Goal: Task Accomplishment & Management: Manage account settings

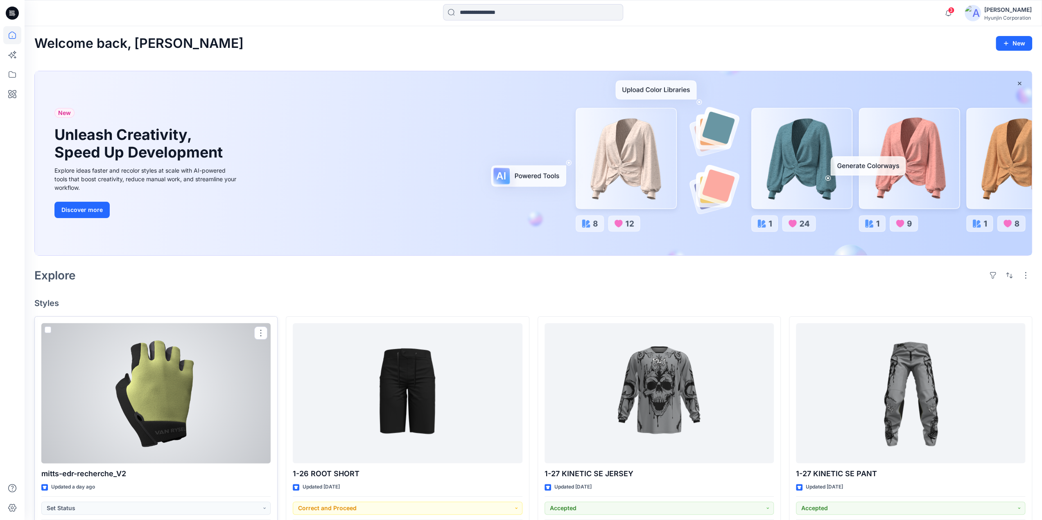
click at [197, 365] on div at bounding box center [155, 393] width 229 height 140
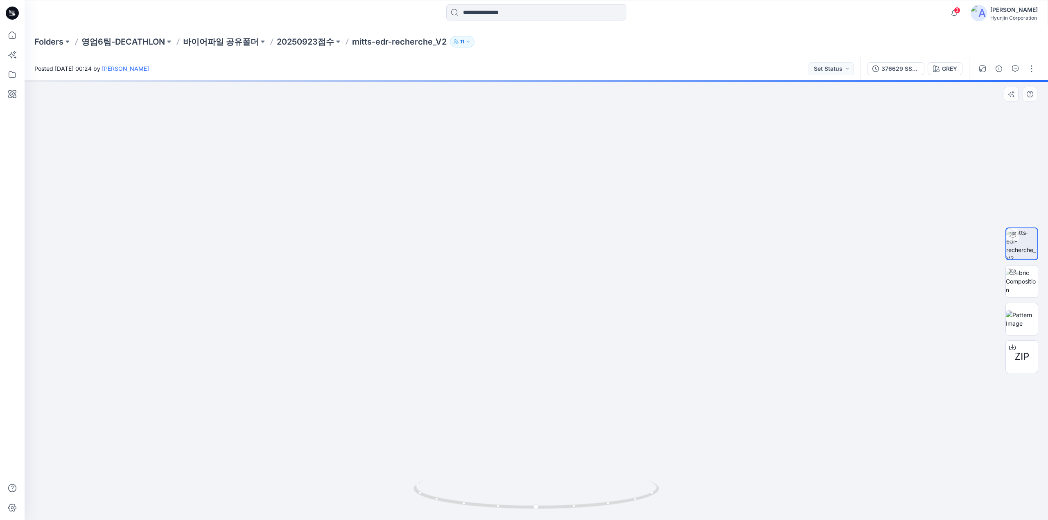
drag, startPoint x: 605, startPoint y: 171, endPoint x: 623, endPoint y: 357, distance: 186.7
click at [623, 357] on img at bounding box center [537, 265] width 474 height 512
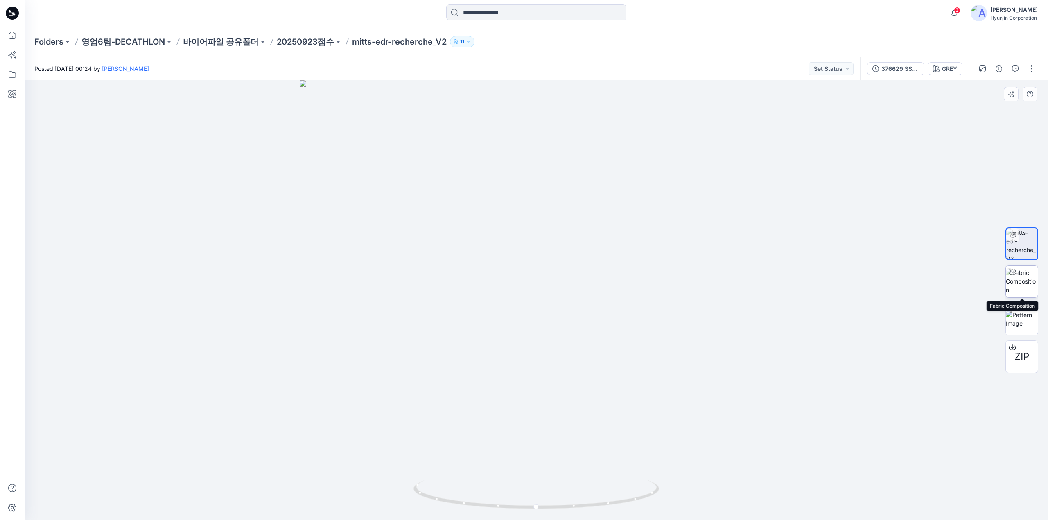
click at [1030, 282] on img at bounding box center [1022, 282] width 32 height 26
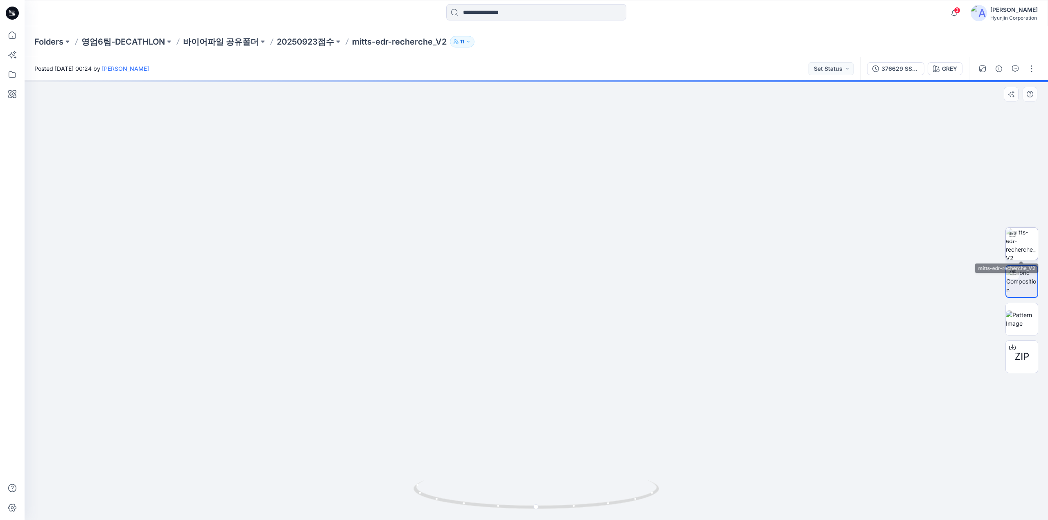
click at [1027, 253] on img at bounding box center [1022, 244] width 32 height 32
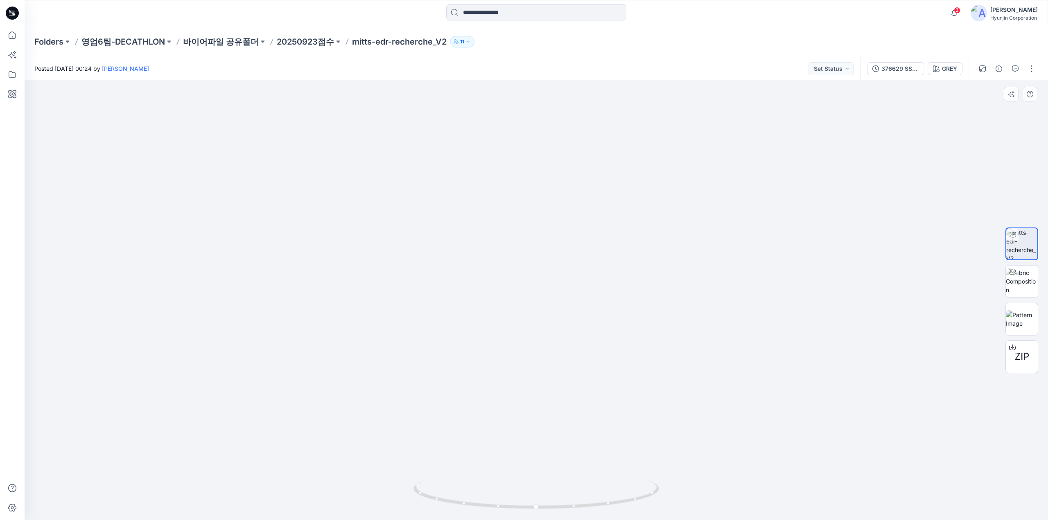
drag, startPoint x: 577, startPoint y: 183, endPoint x: 581, endPoint y: 343, distance: 160.5
click at [582, 370] on img at bounding box center [536, 283] width 614 height 475
drag, startPoint x: 589, startPoint y: 310, endPoint x: 587, endPoint y: 277, distance: 32.8
click at [587, 277] on img at bounding box center [536, 283] width 614 height 473
drag, startPoint x: 16, startPoint y: 10, endPoint x: 60, endPoint y: 18, distance: 45.0
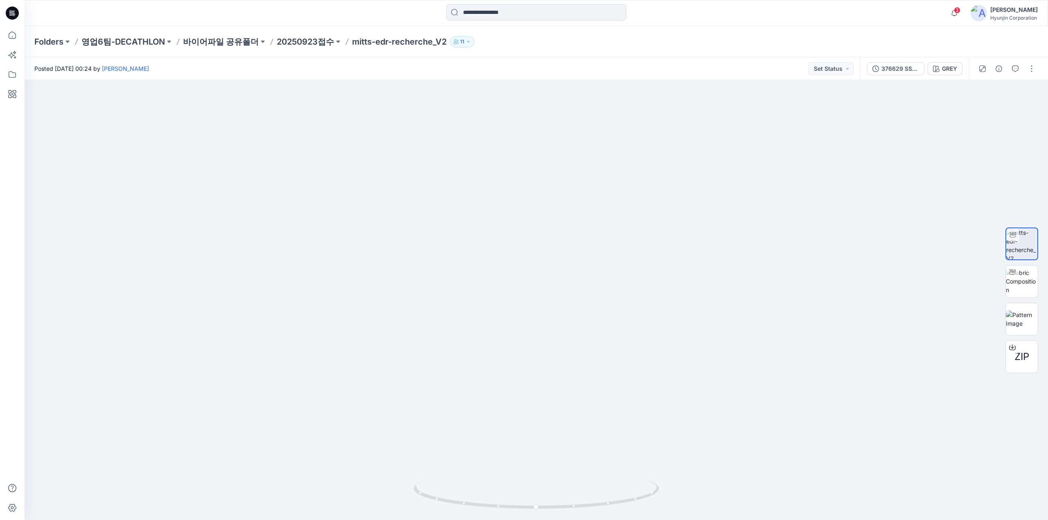
click at [16, 10] on icon at bounding box center [12, 13] width 13 height 13
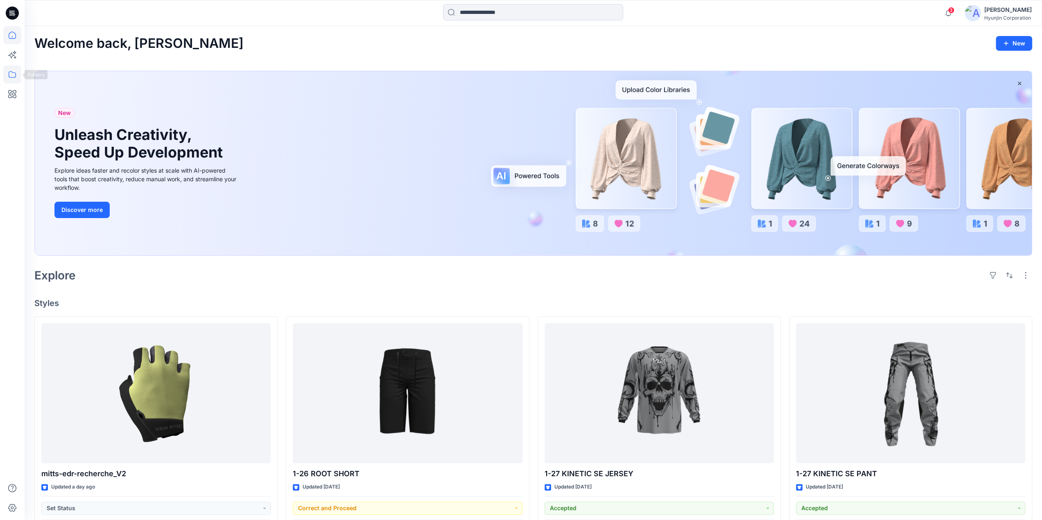
click at [18, 72] on icon at bounding box center [12, 74] width 18 height 18
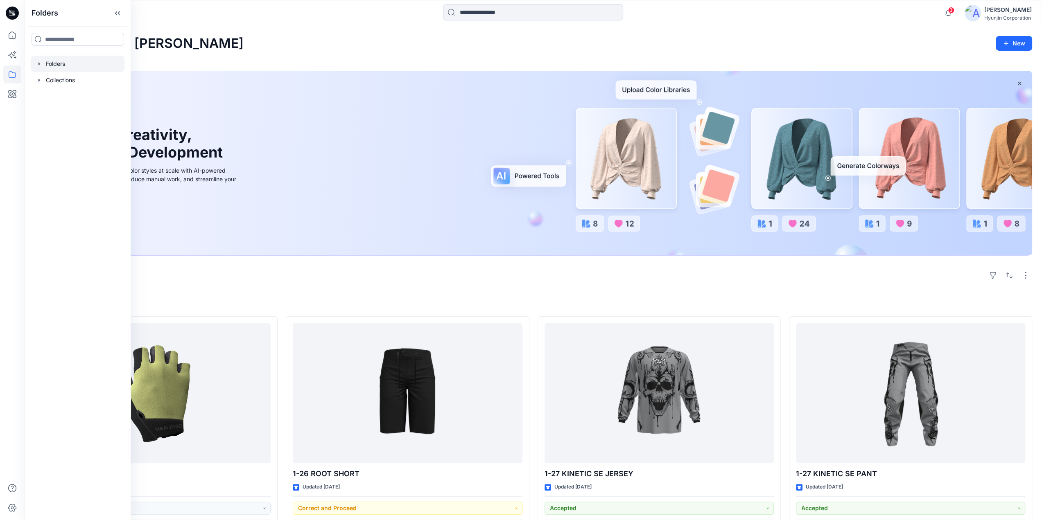
click at [56, 63] on div at bounding box center [77, 64] width 93 height 16
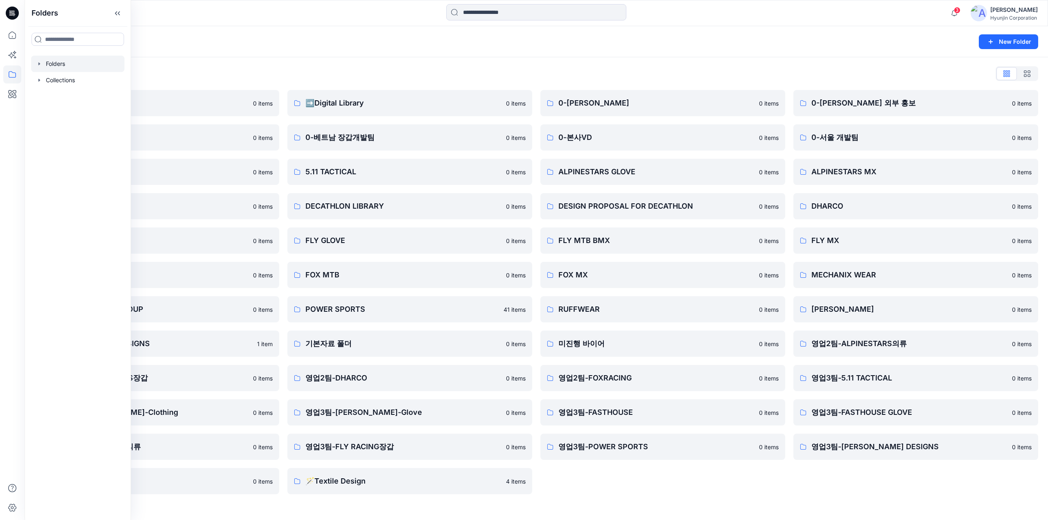
click at [693, 490] on div "0-HYUNJIN 0 items 0-본사VD 0 items ALPINESTARS GLOVE 0 items DESIGN PROPOSAL FOR …" at bounding box center [662, 292] width 245 height 404
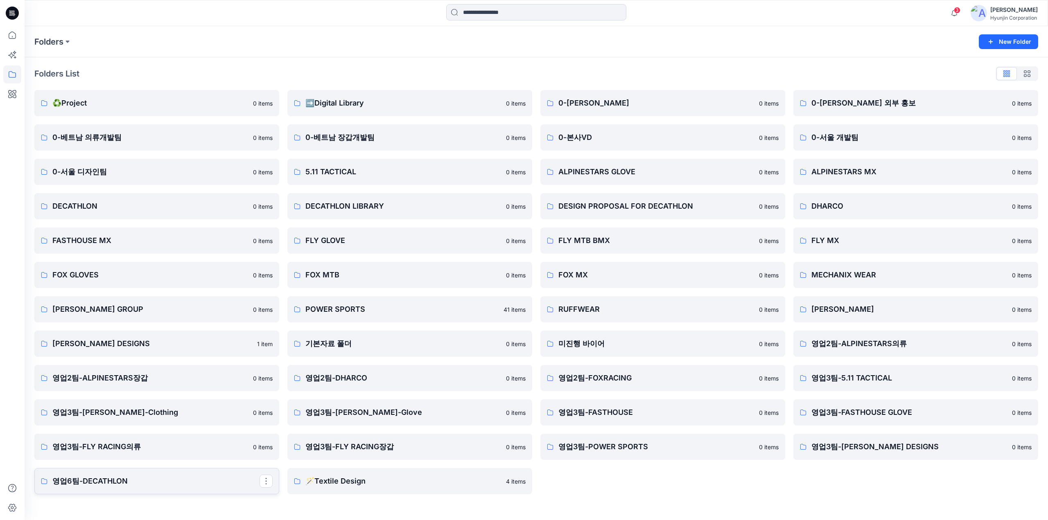
click at [146, 478] on p "영업6팀-DECATHLON" at bounding box center [155, 481] width 207 height 11
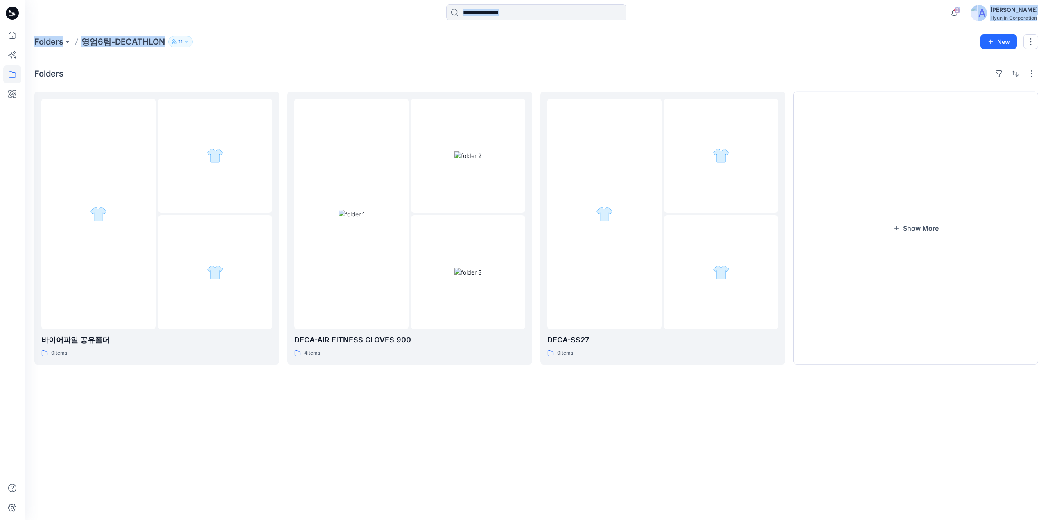
drag, startPoint x: 16, startPoint y: 14, endPoint x: 6, endPoint y: -23, distance: 38.4
click at [6, 0] on html "3 Notifications mitts-edr-recherche_V2 Style has been moved to 20250923접수 folde…" at bounding box center [524, 260] width 1048 height 520
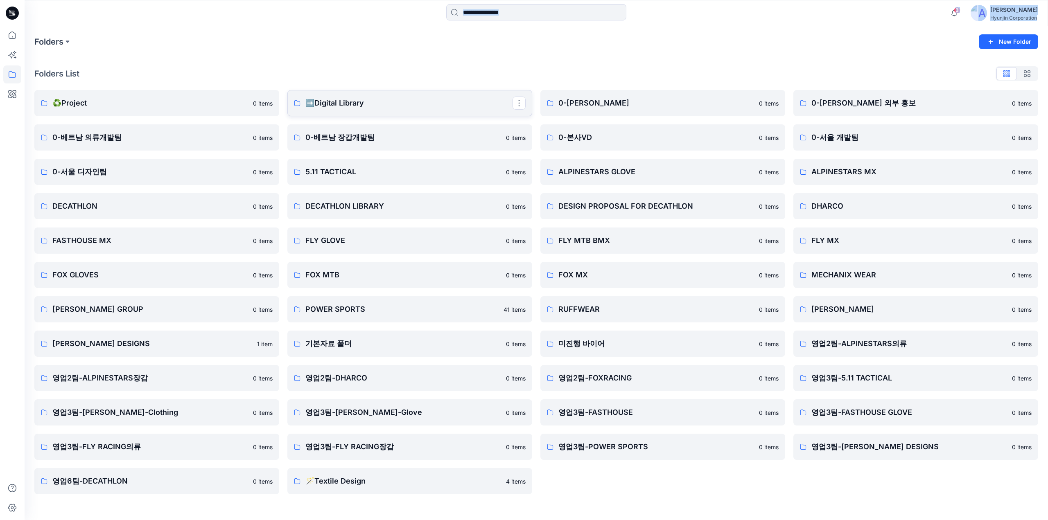
click at [433, 108] on p "➡️Digital Library" at bounding box center [408, 102] width 207 height 11
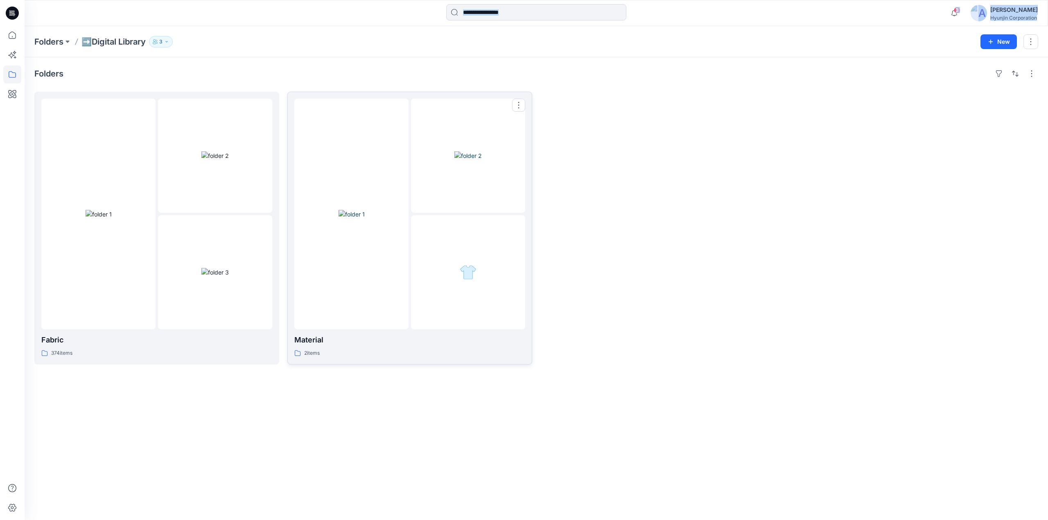
click at [455, 246] on div at bounding box center [468, 272] width 114 height 114
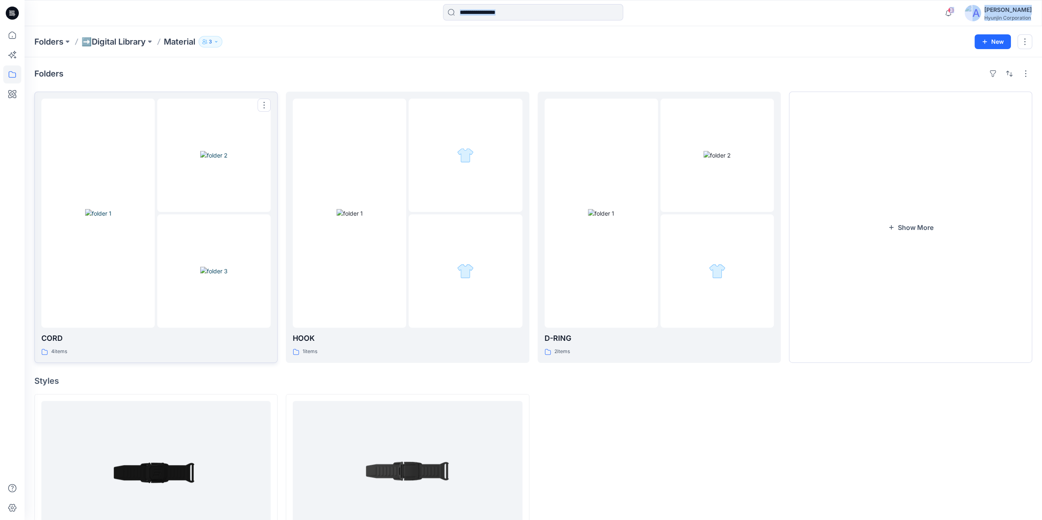
click at [200, 267] on img at bounding box center [213, 271] width 27 height 9
click at [368, 162] on div at bounding box center [349, 213] width 113 height 229
click at [652, 186] on div at bounding box center [600, 213] width 113 height 229
click at [863, 204] on button "Show More" at bounding box center [910, 227] width 243 height 271
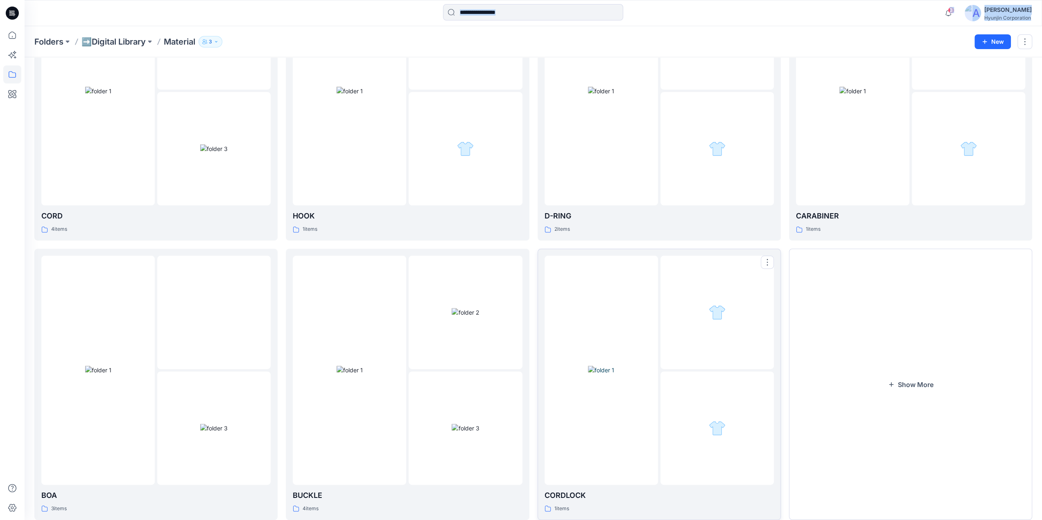
scroll to position [123, 0]
click at [413, 349] on div at bounding box center [464, 311] width 113 height 113
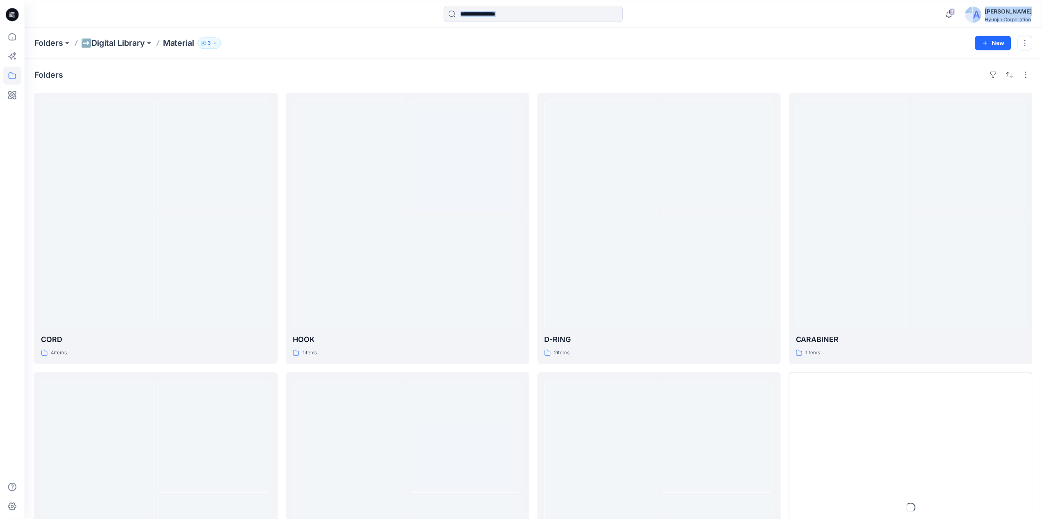
scroll to position [123, 0]
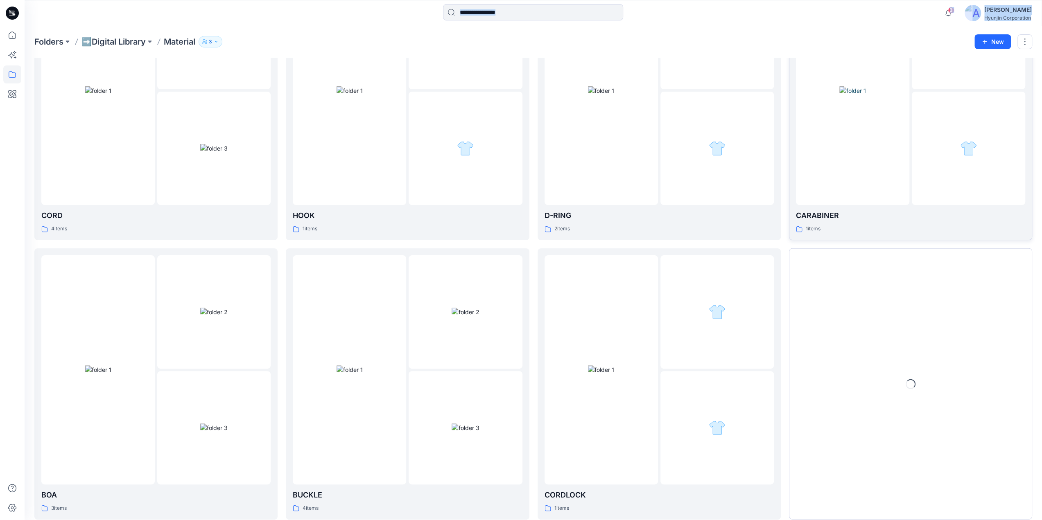
click at [848, 173] on div at bounding box center [852, 90] width 113 height 229
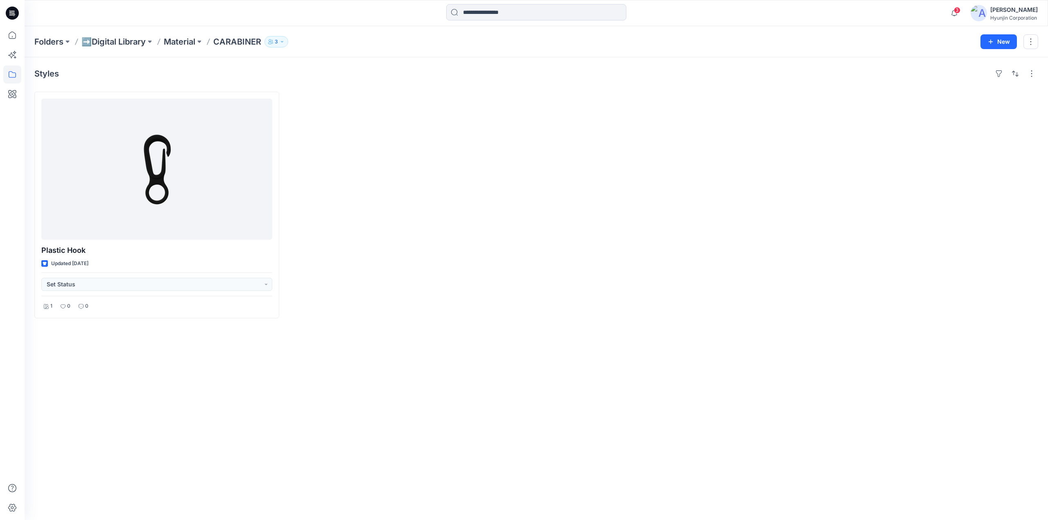
click at [13, 17] on icon at bounding box center [12, 13] width 13 height 13
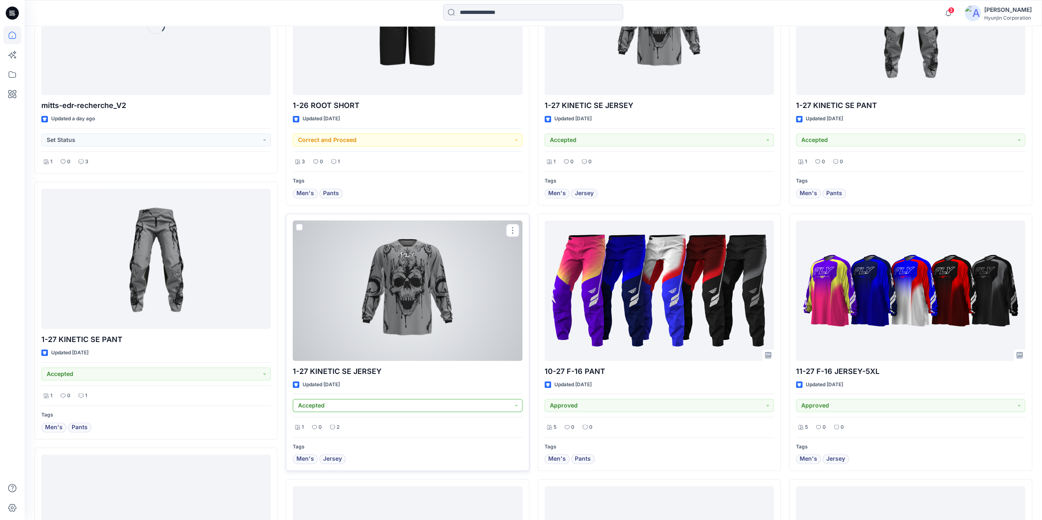
scroll to position [622, 0]
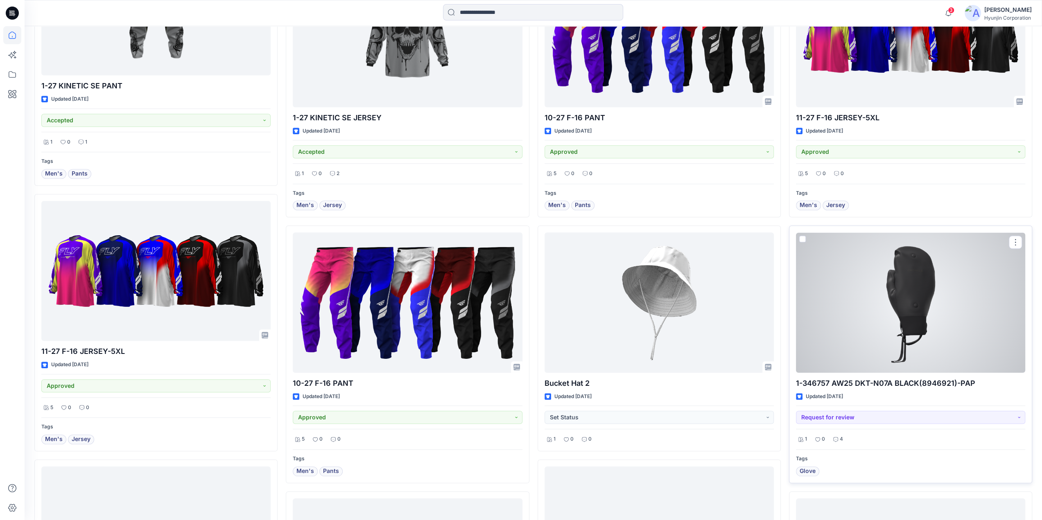
click at [864, 357] on div at bounding box center [910, 302] width 229 height 140
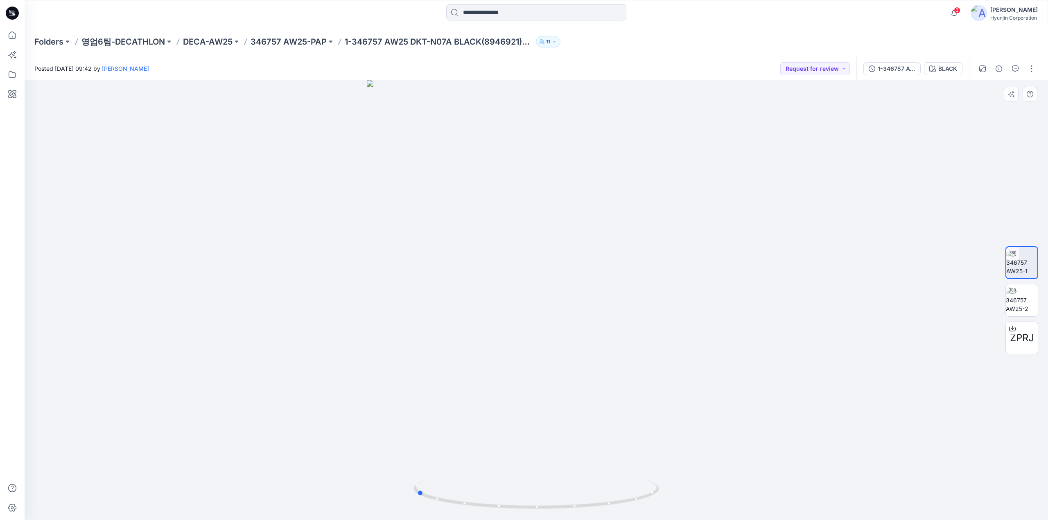
drag, startPoint x: 563, startPoint y: 343, endPoint x: 689, endPoint y: 368, distance: 128.4
click at [689, 368] on div at bounding box center [536, 300] width 1023 height 440
click at [12, 14] on icon at bounding box center [13, 14] width 3 height 0
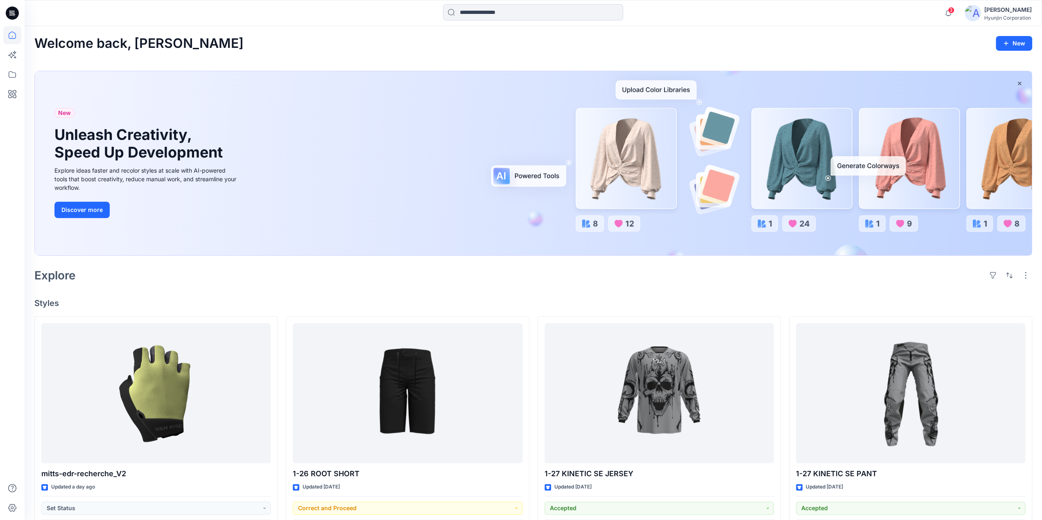
click at [999, 14] on div "[PERSON_NAME]" at bounding box center [1007, 10] width 47 height 10
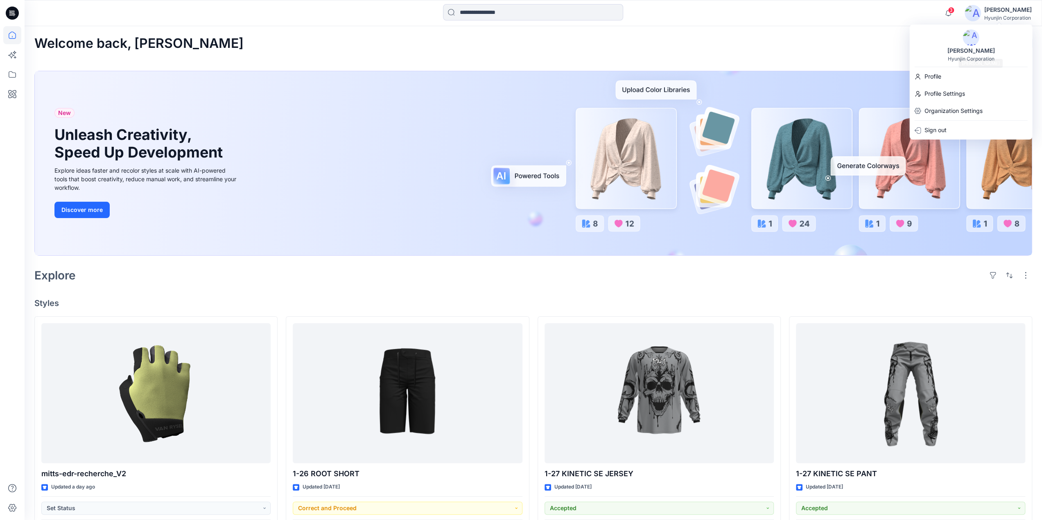
click at [977, 43] on div "Hyun Jin Hyunjin Corporation" at bounding box center [970, 45] width 123 height 32
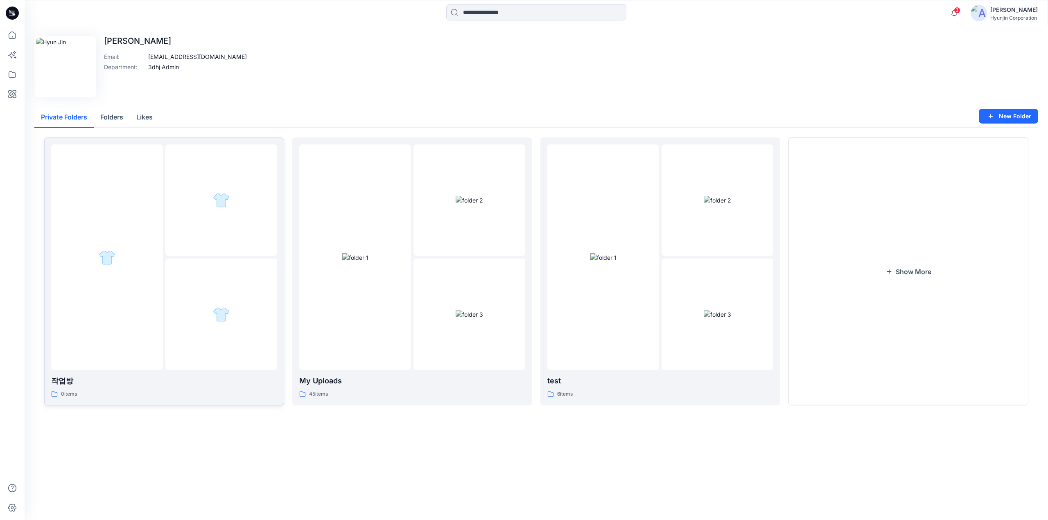
click at [140, 298] on div at bounding box center [107, 257] width 112 height 226
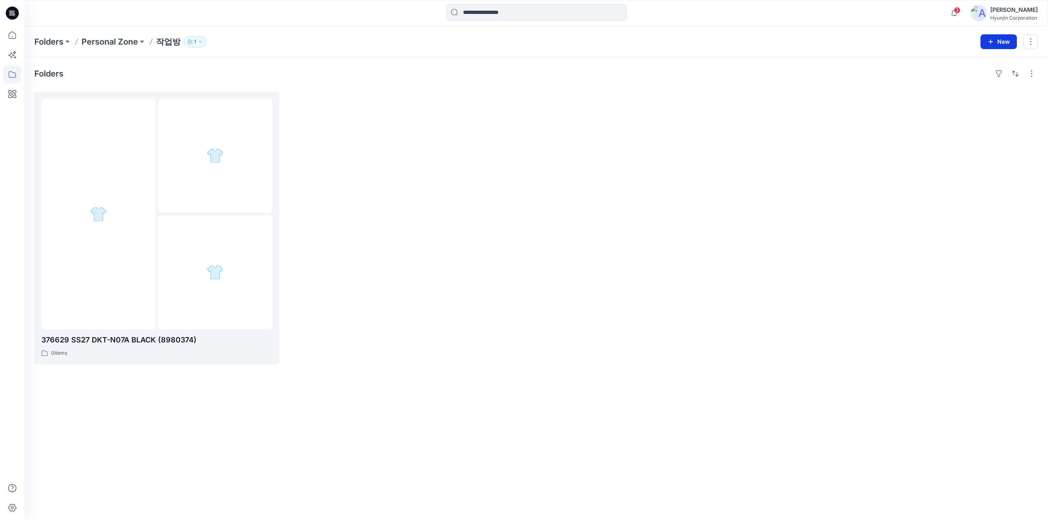
click at [1002, 36] on button "New" at bounding box center [998, 41] width 36 height 15
click at [989, 62] on button "New Style" at bounding box center [980, 62] width 70 height 16
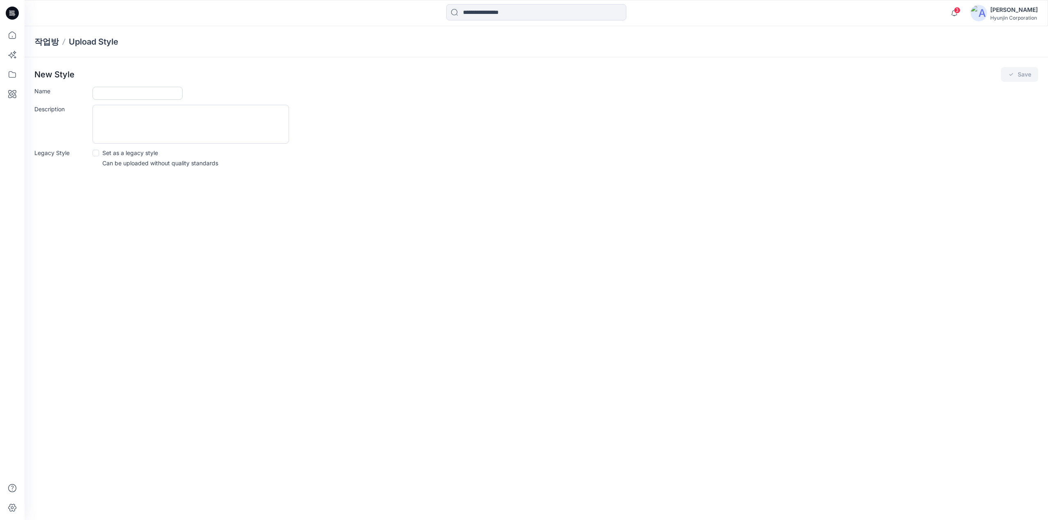
click at [162, 91] on input "Name" at bounding box center [138, 93] width 90 height 13
paste input "**********"
click at [97, 96] on input "**********" at bounding box center [138, 93] width 90 height 13
type input "**********"
click at [1001, 67] on button "Save" at bounding box center [1019, 74] width 37 height 15
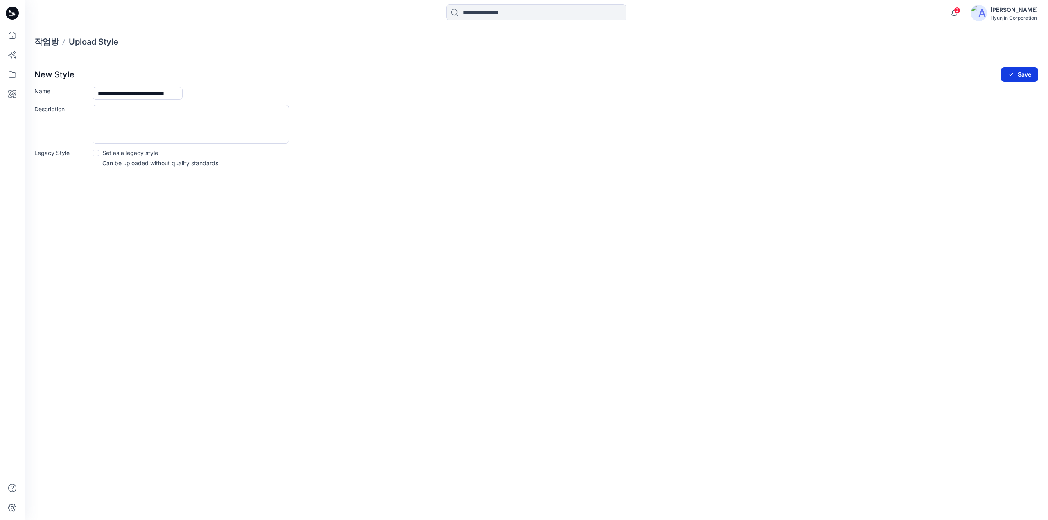
click at [1024, 72] on button "Save" at bounding box center [1019, 74] width 37 height 15
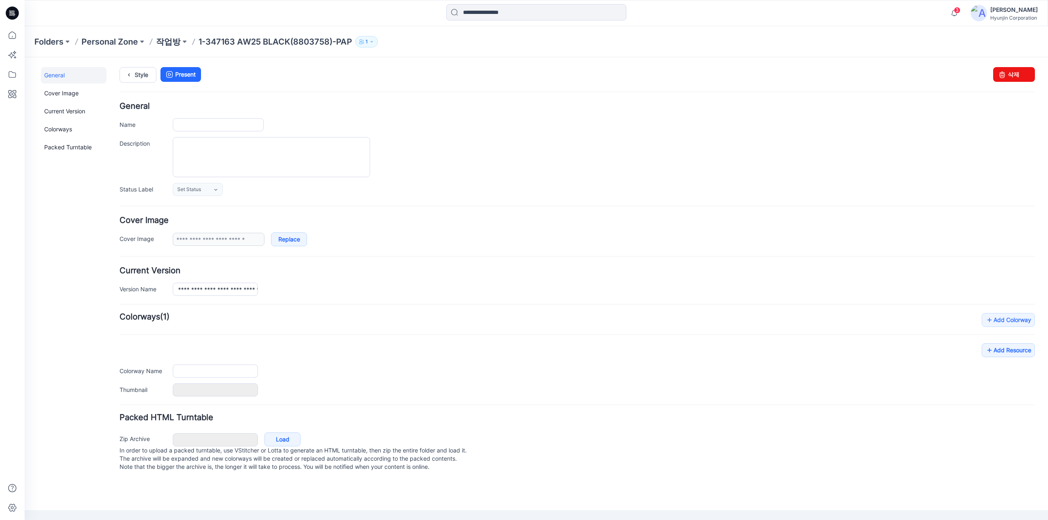
type input "**********"
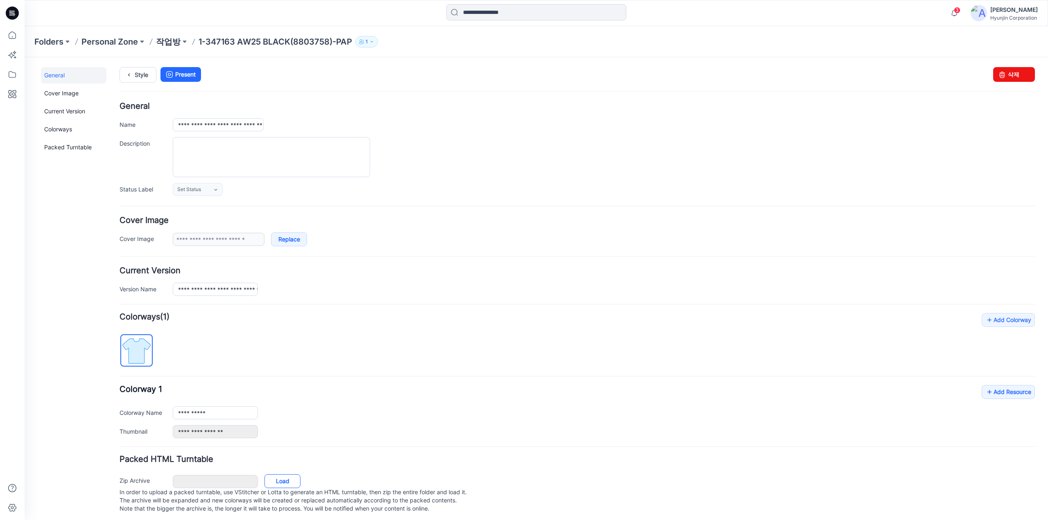
click at [287, 478] on link "Load" at bounding box center [282, 481] width 36 height 14
drag, startPoint x: 217, startPoint y: 410, endPoint x: 225, endPoint y: 410, distance: 7.8
click at [217, 410] on input "**********" at bounding box center [215, 412] width 85 height 13
drag, startPoint x: 93, startPoint y: 402, endPoint x: 65, endPoint y: 400, distance: 27.5
click at [65, 400] on div "**********" at bounding box center [531, 290] width 1013 height 467
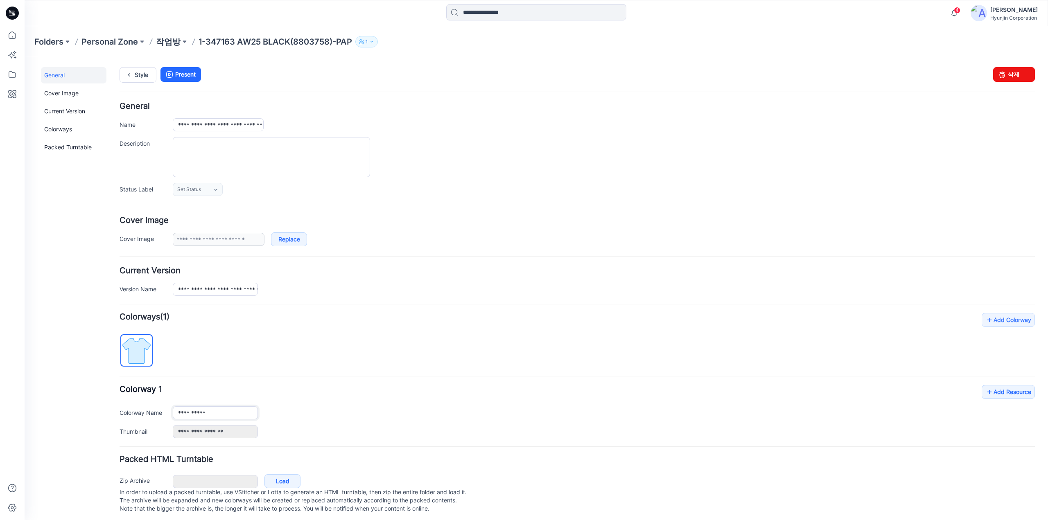
paste input "text"
type input "*****"
click at [367, 435] on div "**********" at bounding box center [604, 431] width 862 height 13
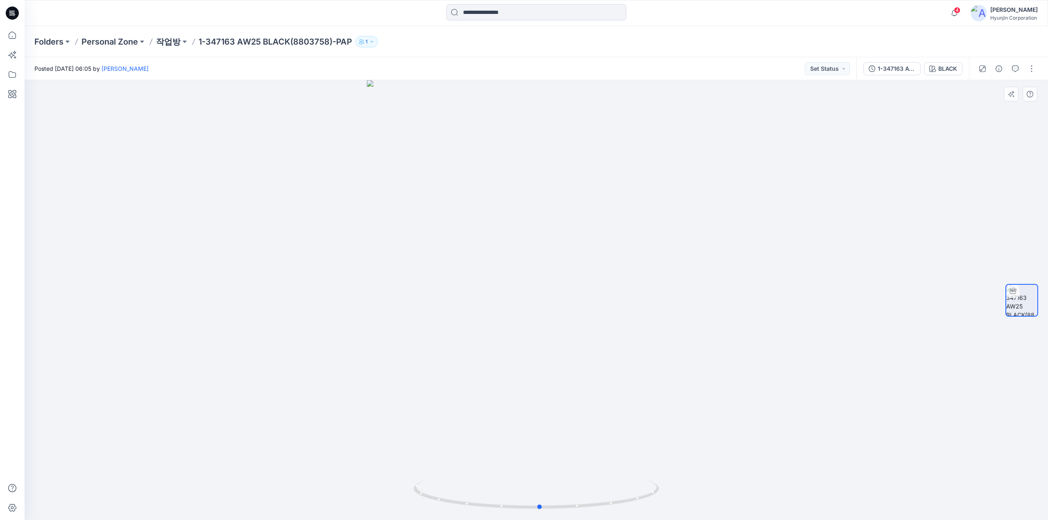
drag, startPoint x: 736, startPoint y: 305, endPoint x: 266, endPoint y: 334, distance: 470.8
click at [266, 334] on div at bounding box center [536, 300] width 1023 height 440
click at [1029, 66] on button "button" at bounding box center [1031, 68] width 13 height 13
click at [979, 111] on p "Edit" at bounding box center [979, 110] width 10 height 9
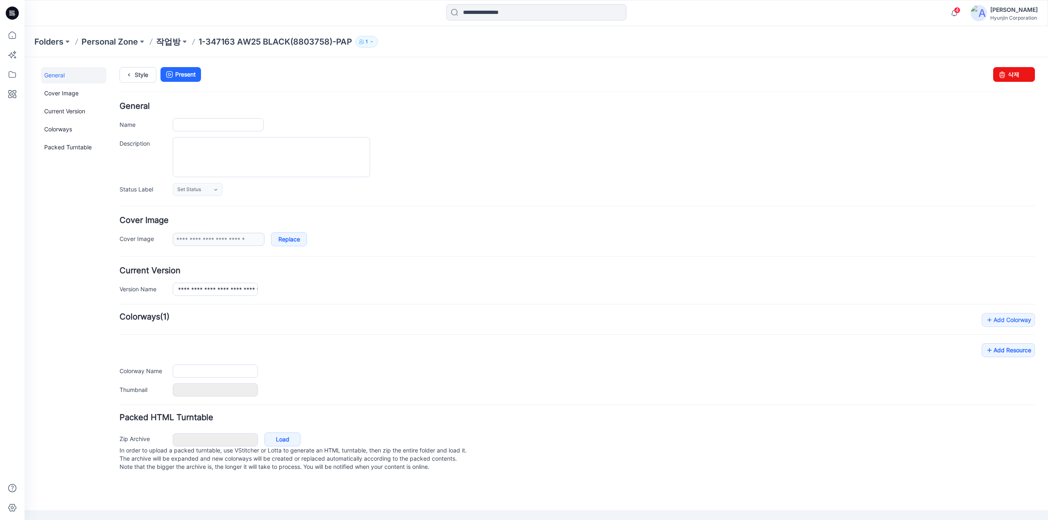
type input "**********"
type input "*****"
type input "**********"
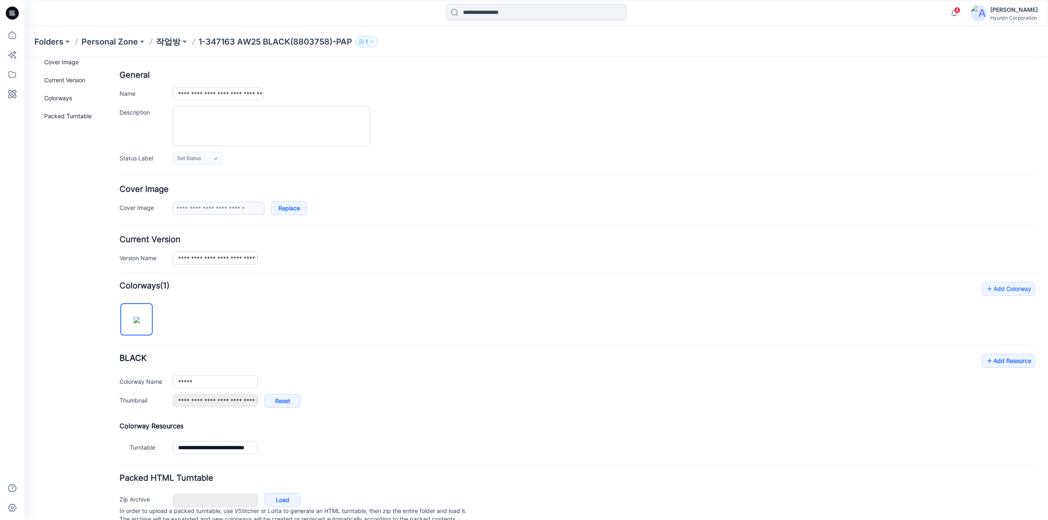
scroll to position [59, 0]
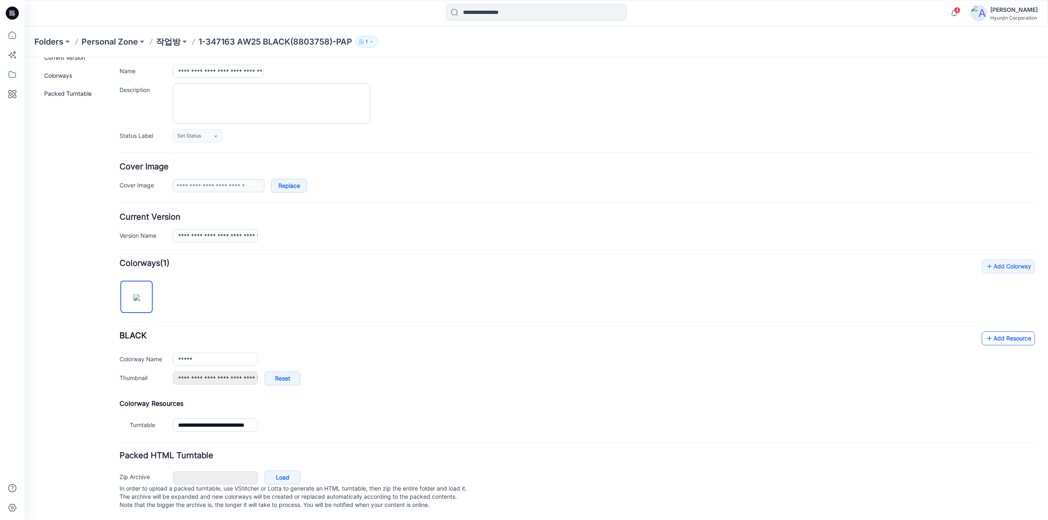
click at [993, 333] on link "Add Resource" at bounding box center [1008, 339] width 53 height 14
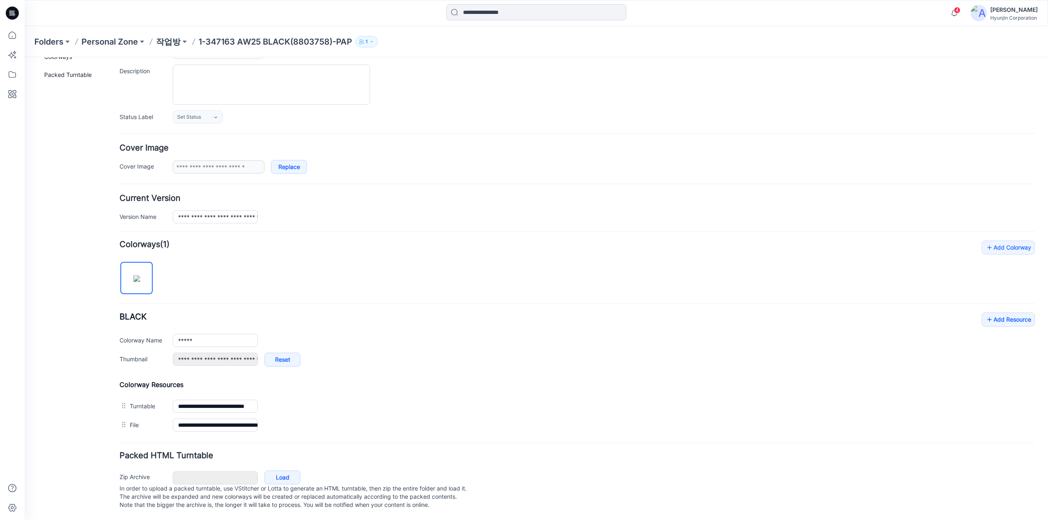
scroll to position [78, 0]
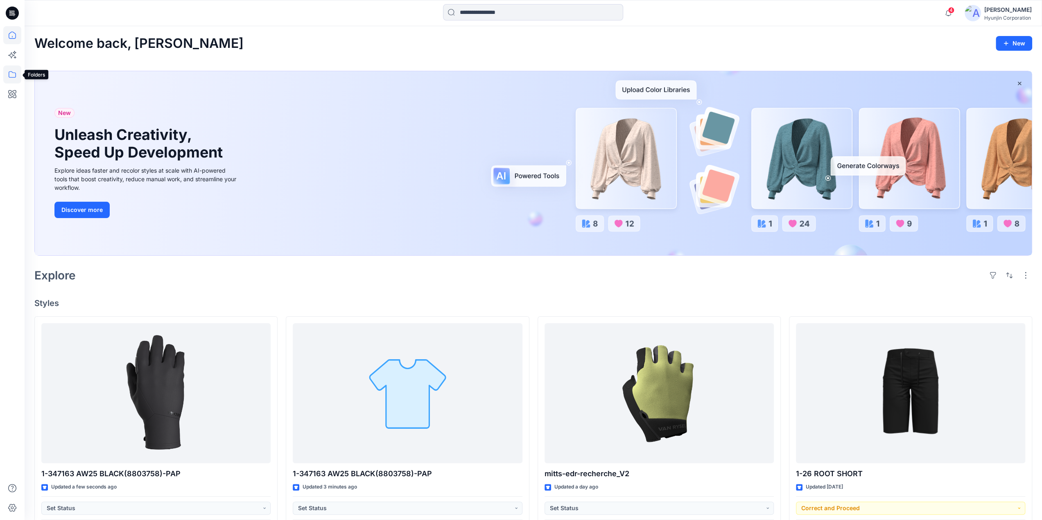
click at [11, 80] on icon at bounding box center [12, 74] width 18 height 18
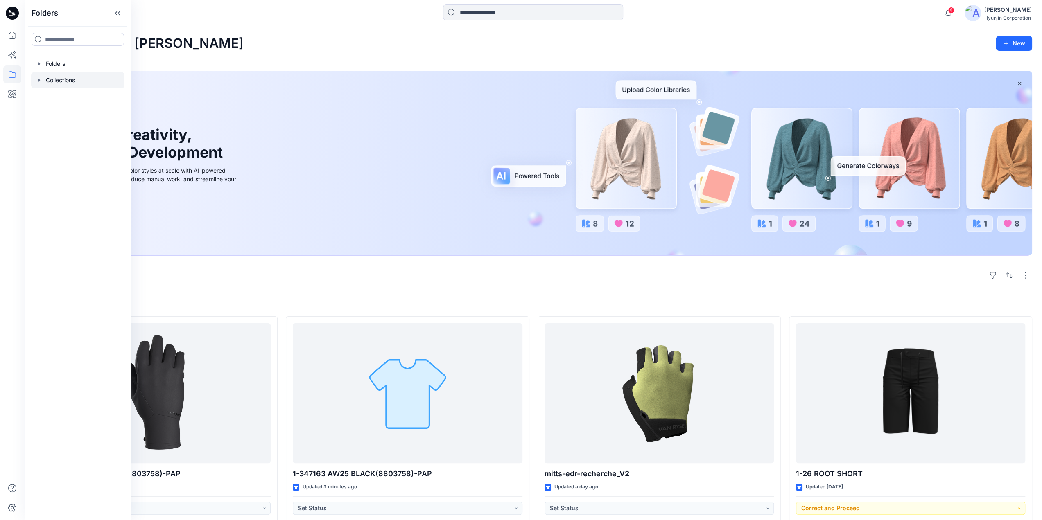
click at [64, 82] on div at bounding box center [77, 80] width 93 height 16
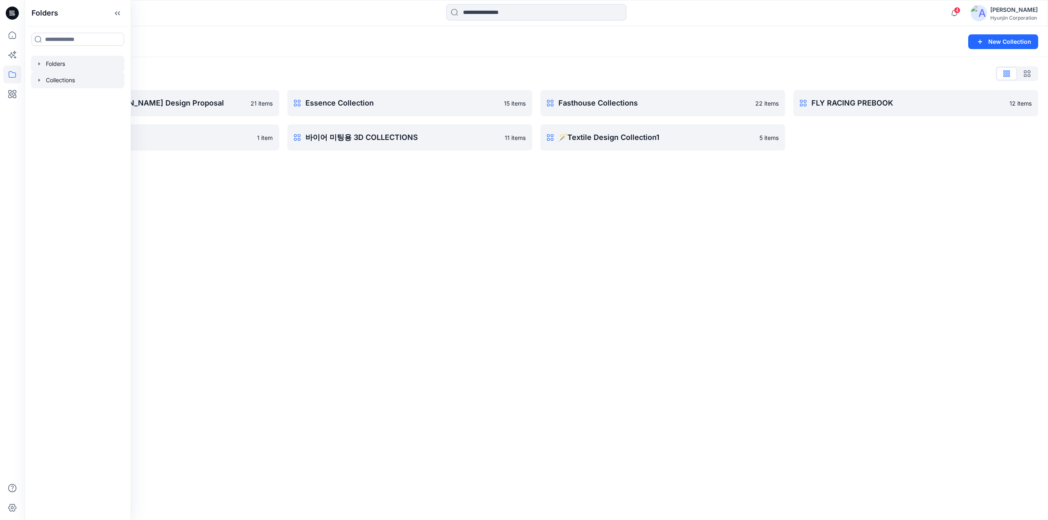
click at [71, 61] on div at bounding box center [77, 64] width 93 height 16
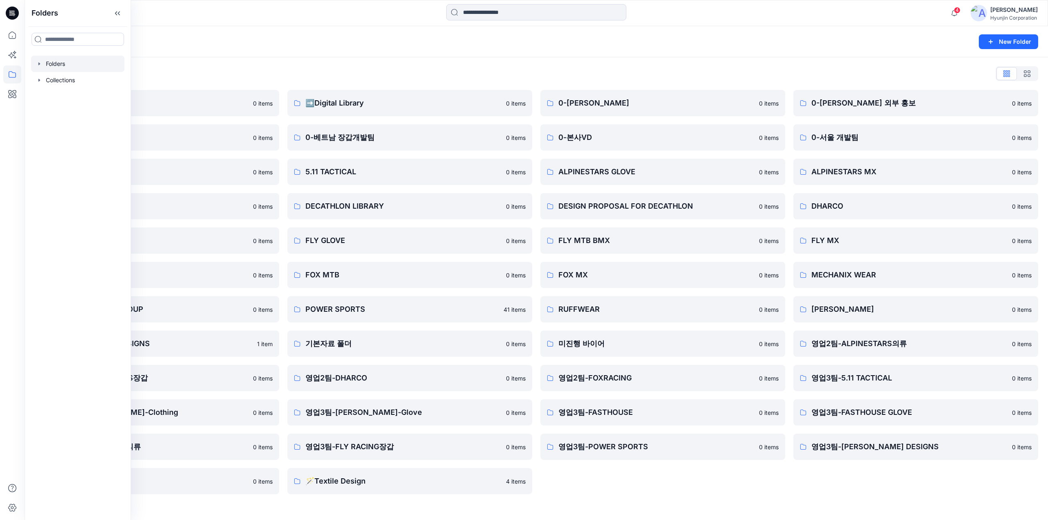
click at [600, 58] on div "Folders List ♻️Project 0 items 0-베트남 의류개발팀 0 items 0-서울 디자인팀 0 items DECATHLON …" at bounding box center [536, 280] width 1023 height 447
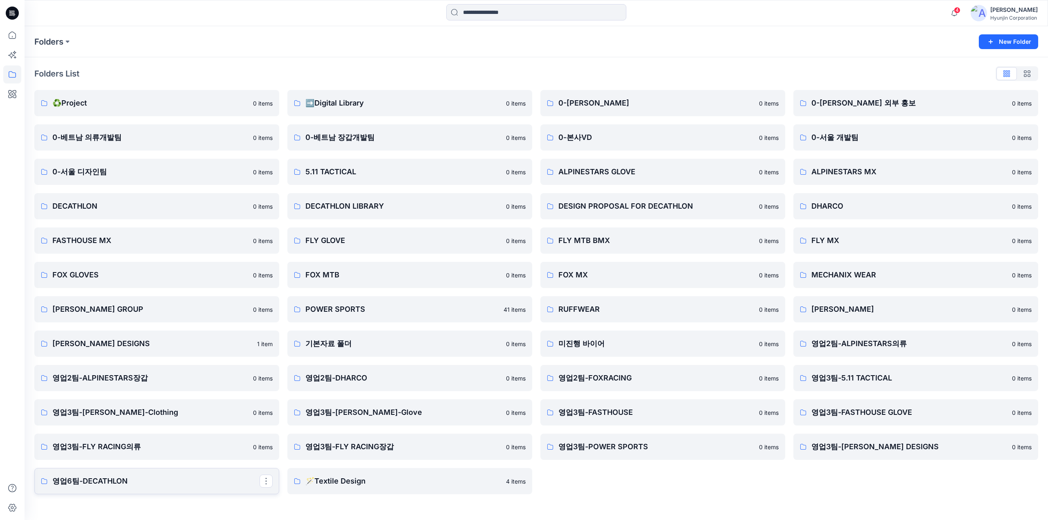
click at [118, 477] on p "영업6팀-DECATHLON" at bounding box center [155, 481] width 207 height 11
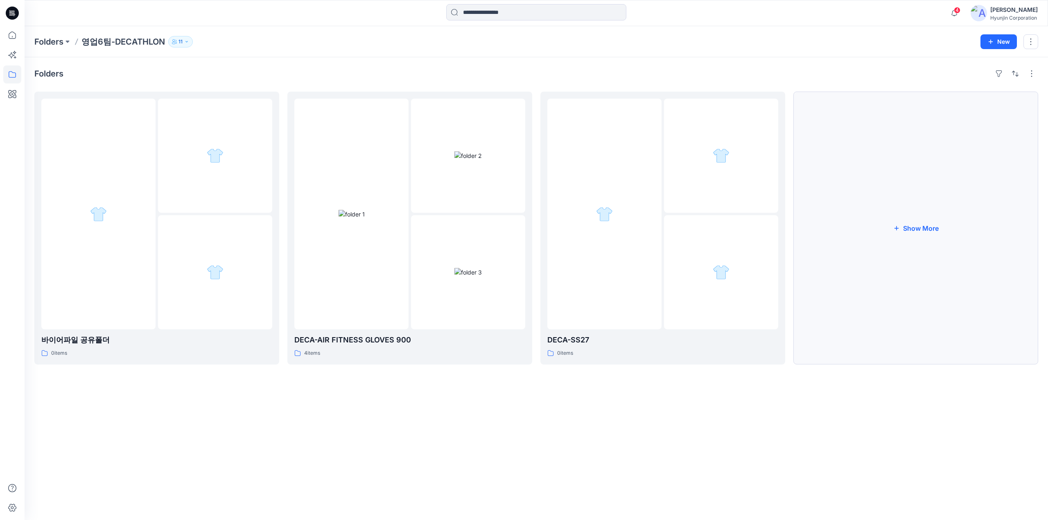
click at [796, 252] on button "Show More" at bounding box center [915, 228] width 245 height 273
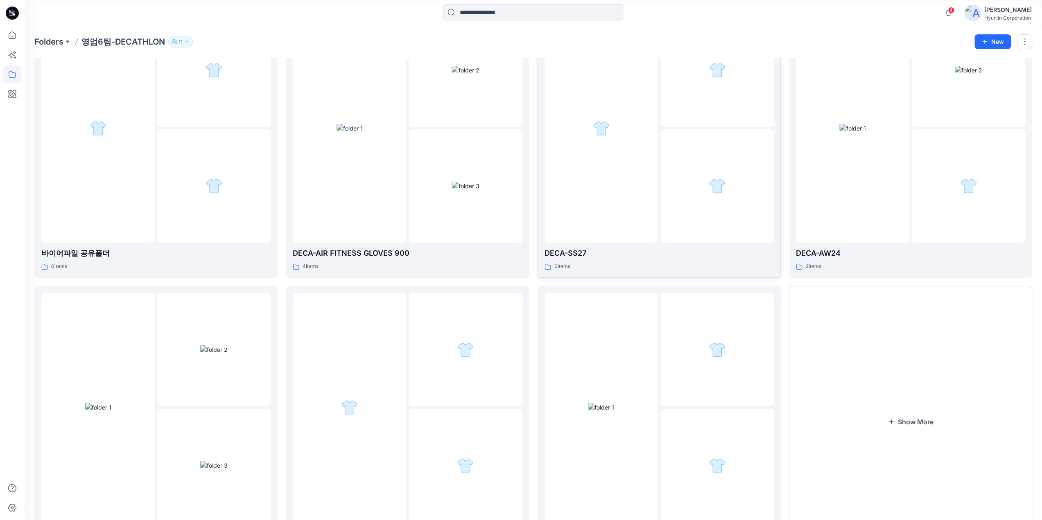
scroll to position [144, 0]
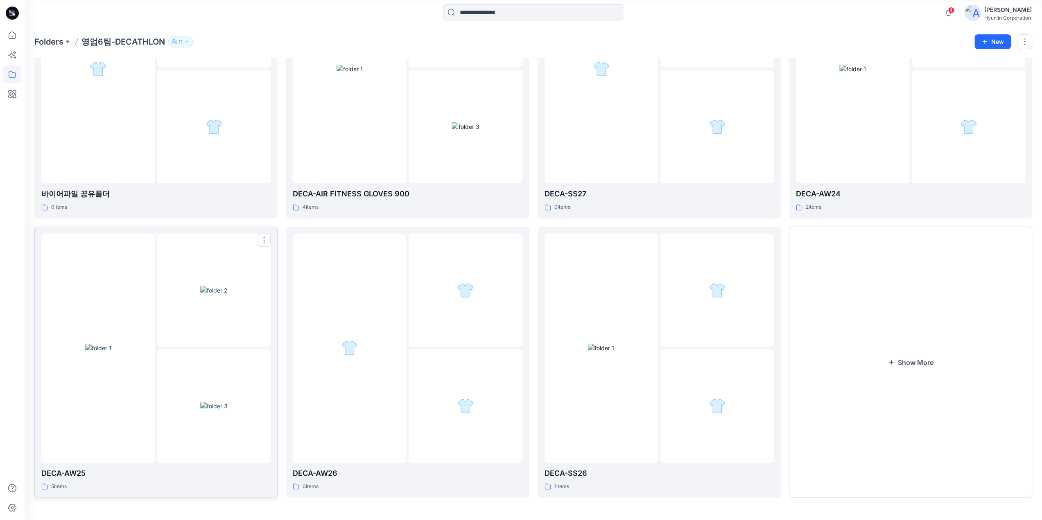
click at [200, 402] on img at bounding box center [213, 406] width 27 height 9
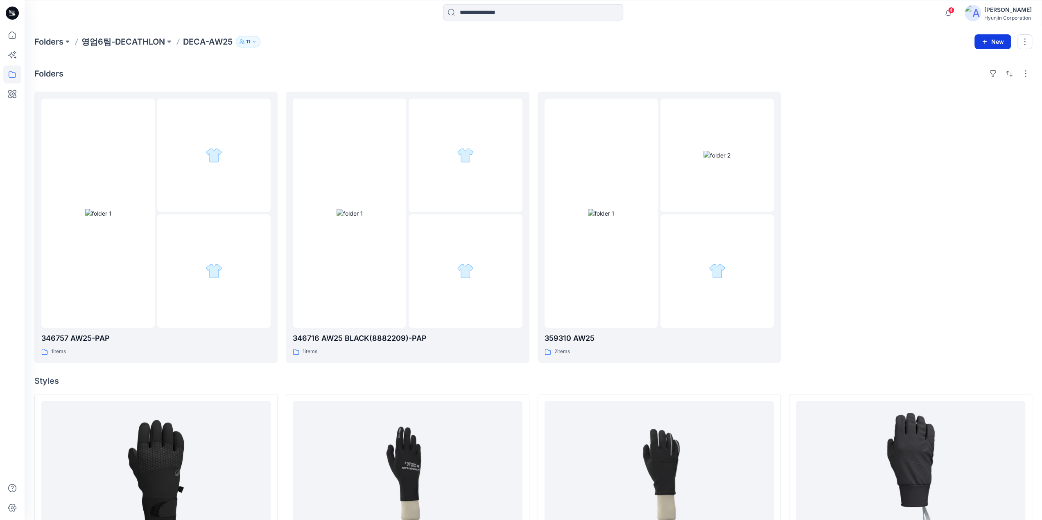
click at [796, 41] on button "New" at bounding box center [992, 41] width 36 height 15
click at [796, 77] on p "New Folder" at bounding box center [969, 77] width 30 height 9
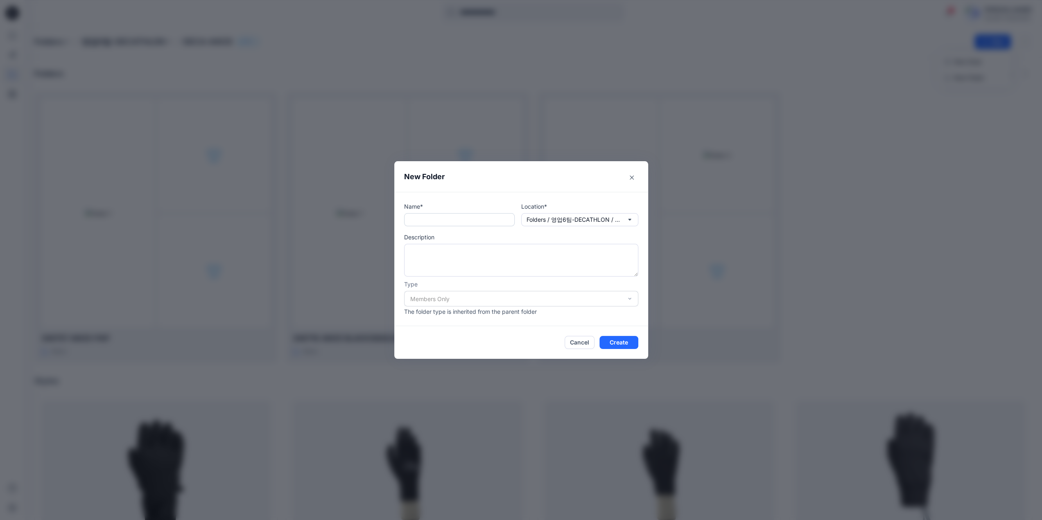
click at [469, 217] on input "text" at bounding box center [459, 219] width 111 height 13
paste input "**********"
type input "**********"
click at [633, 346] on button "Create" at bounding box center [618, 342] width 39 height 13
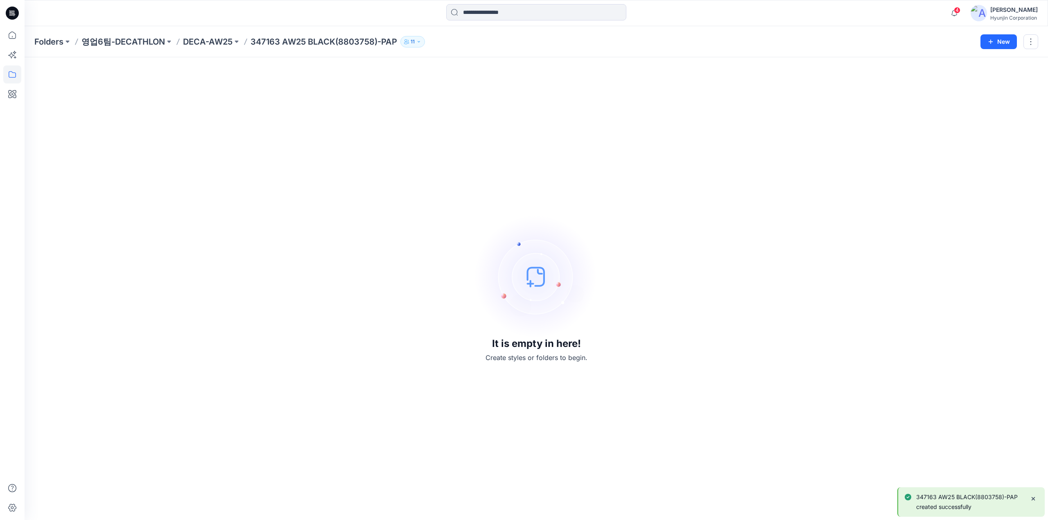
click at [166, 207] on div "It is empty in here! Create styles or folders to begin." at bounding box center [536, 288] width 1004 height 443
click at [634, 199] on div "It is empty in here! Create styles or folders to begin." at bounding box center [536, 288] width 1004 height 443
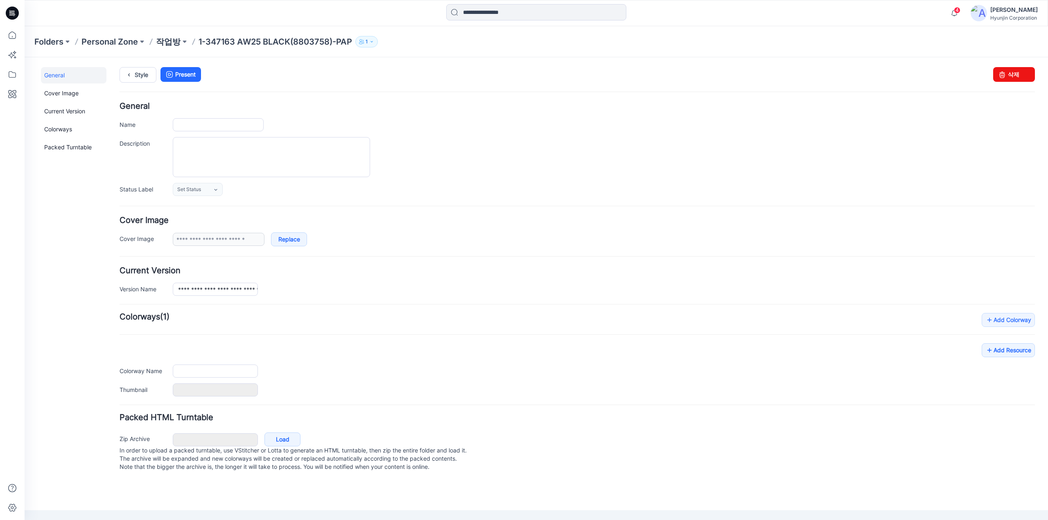
type input "**********"
type input "*****"
type input "**********"
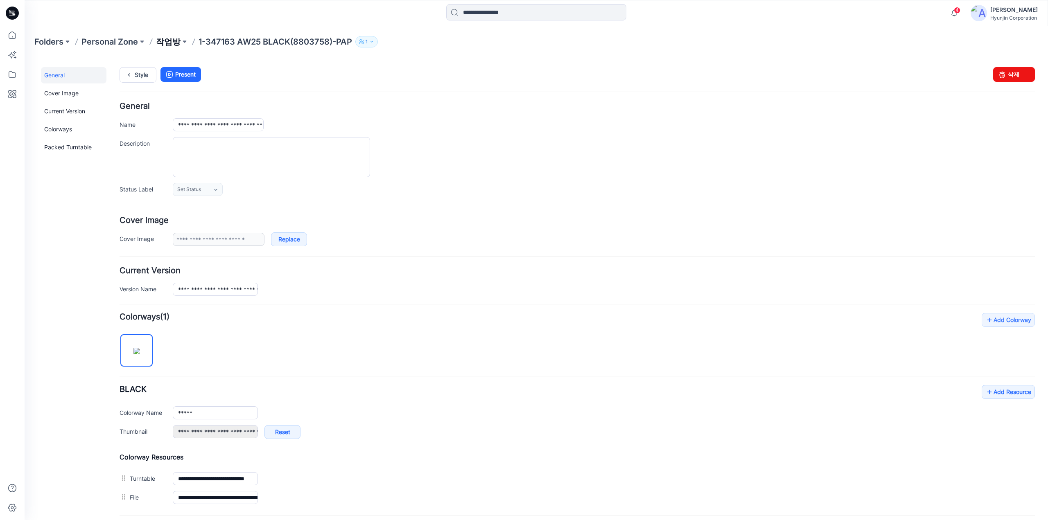
click at [162, 43] on p "작업방" at bounding box center [168, 41] width 25 height 11
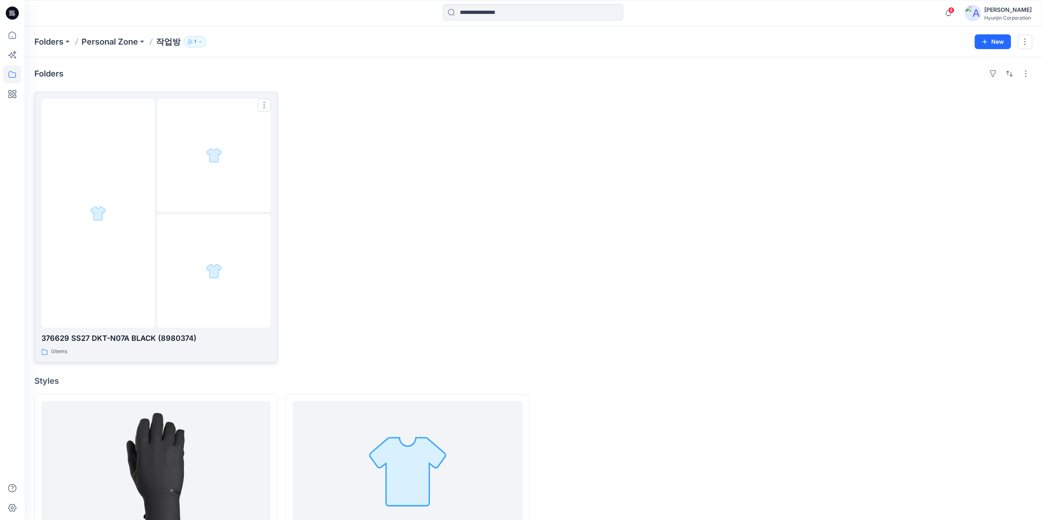
scroll to position [108, 0]
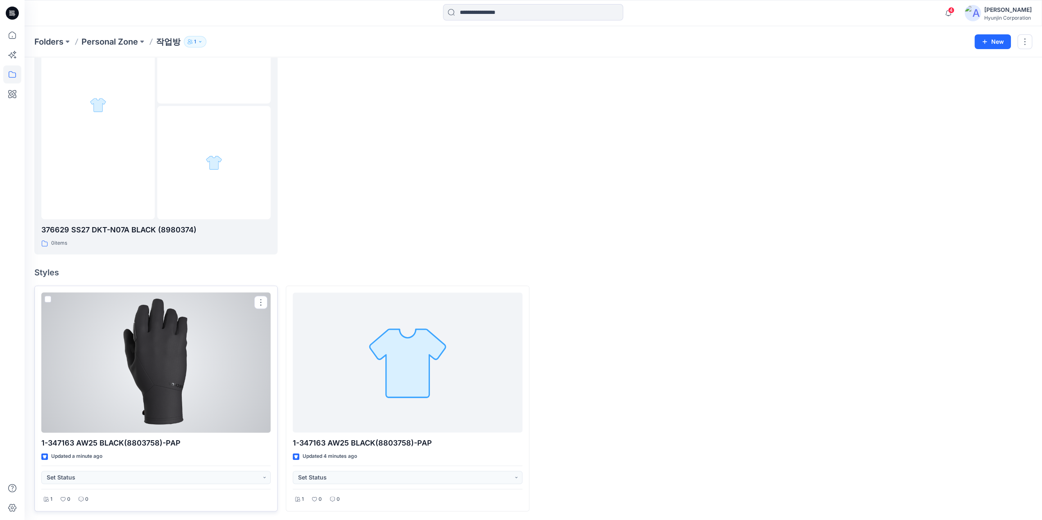
click at [49, 298] on span at bounding box center [48, 299] width 7 height 7
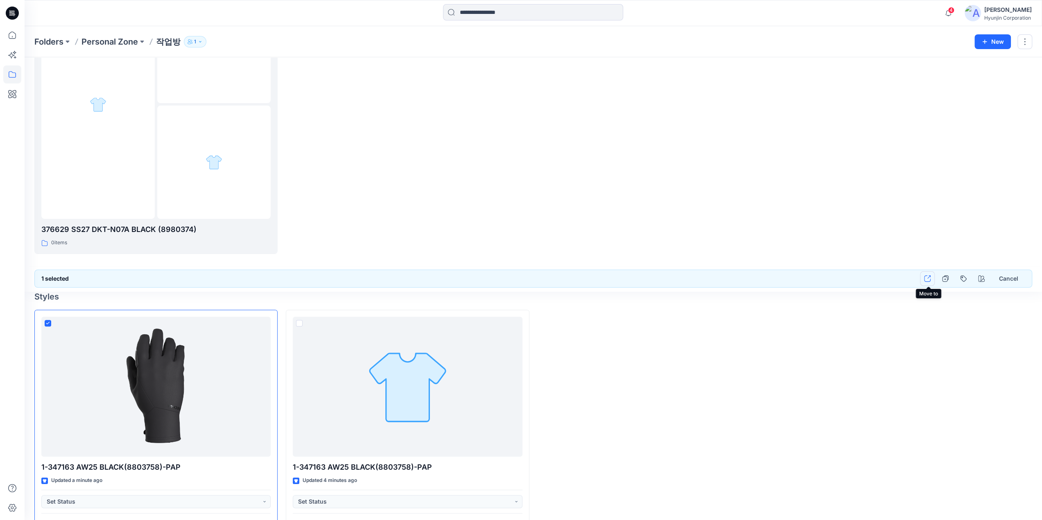
click at [930, 281] on icon "button" at bounding box center [927, 278] width 7 height 7
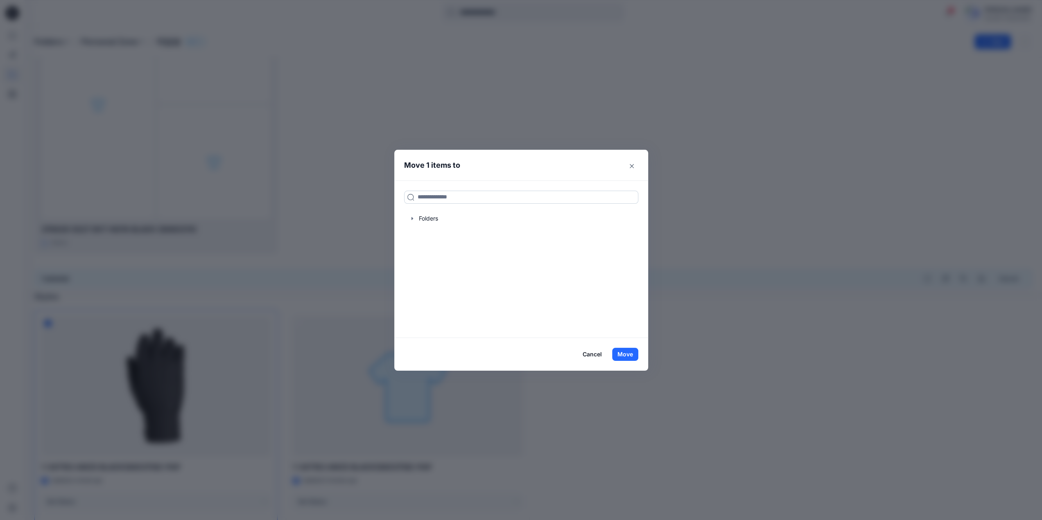
click at [449, 201] on input at bounding box center [521, 197] width 234 height 13
paste input "**********"
type input "**********"
click at [444, 214] on mark "347163 AW25 BLACK(8803758)-PAP" at bounding box center [468, 215] width 103 height 11
click at [627, 355] on button "Move" at bounding box center [625, 354] width 26 height 13
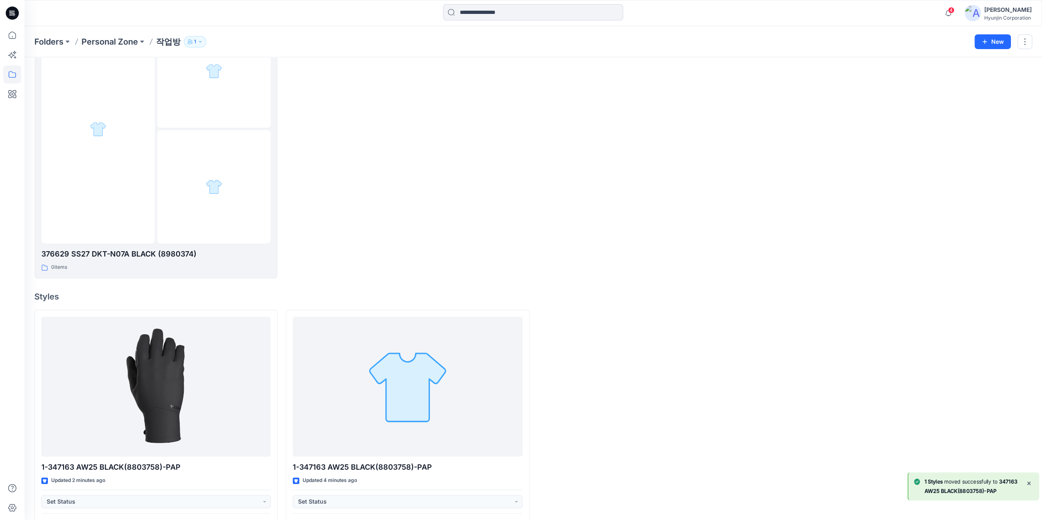
scroll to position [108, 0]
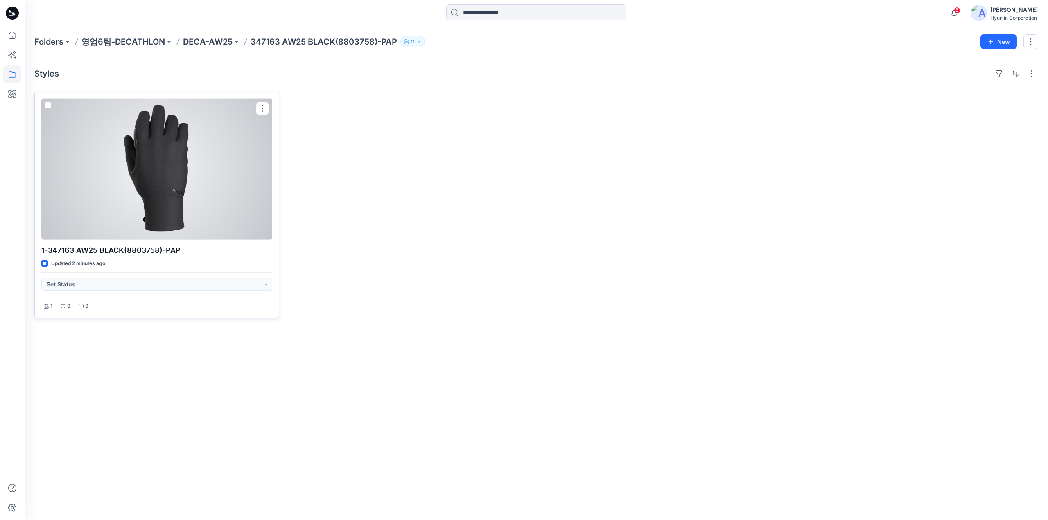
click at [128, 199] on div at bounding box center [156, 169] width 231 height 141
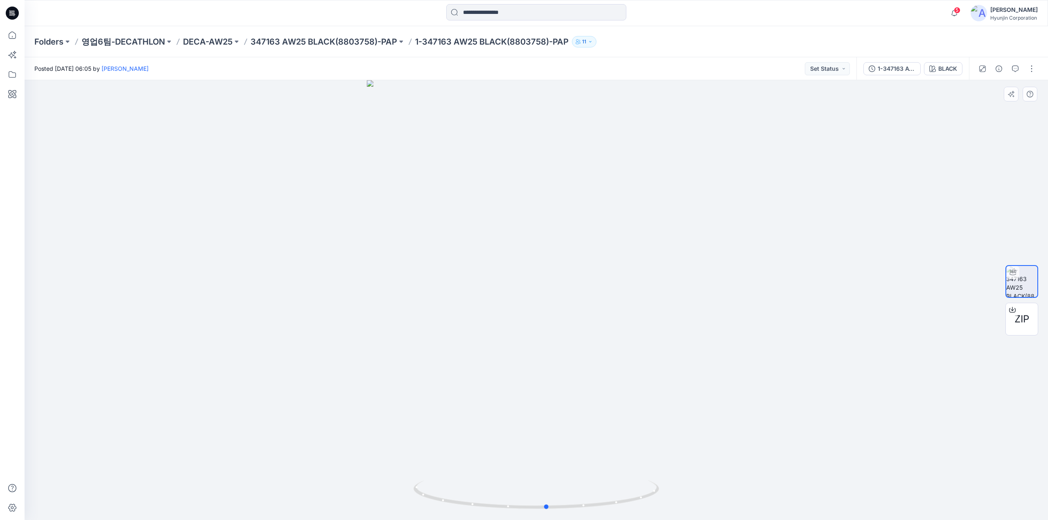
drag, startPoint x: 755, startPoint y: 386, endPoint x: 797, endPoint y: 403, distance: 45.9
